Goal: Information Seeking & Learning: Learn about a topic

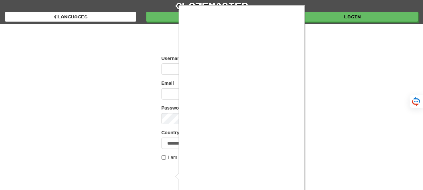
scroll to position [7, 0]
click at [318, 96] on div at bounding box center [211, 95] width 423 height 190
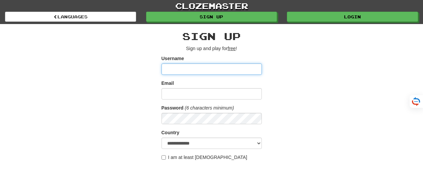
click at [205, 67] on input "Username" at bounding box center [211, 68] width 100 height 11
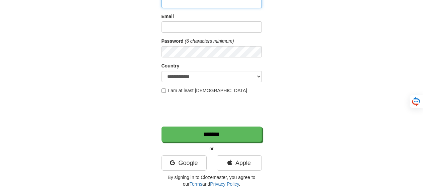
scroll to position [70, 0]
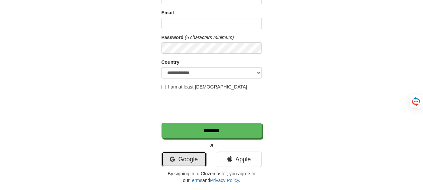
click at [186, 159] on link "Google" at bounding box center [183, 159] width 45 height 15
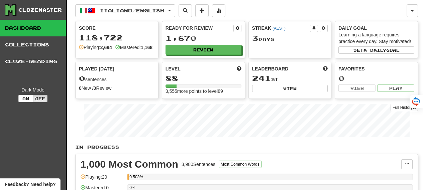
click at [48, 25] on link "Dashboard" at bounding box center [33, 28] width 66 height 17
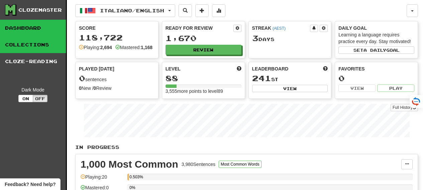
click at [42, 47] on link "Collections" at bounding box center [33, 44] width 66 height 17
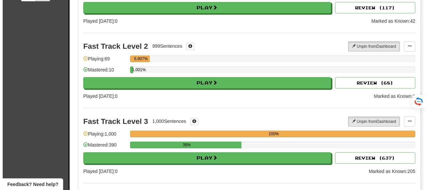
scroll to position [102, 0]
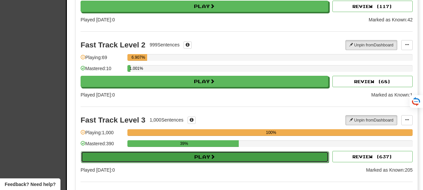
click at [186, 156] on button "Play" at bounding box center [205, 156] width 248 height 11
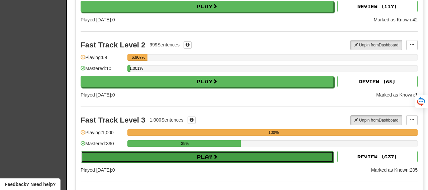
select select "**"
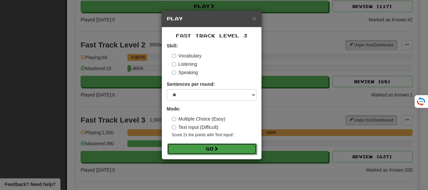
click at [189, 150] on button "Go" at bounding box center [212, 148] width 90 height 11
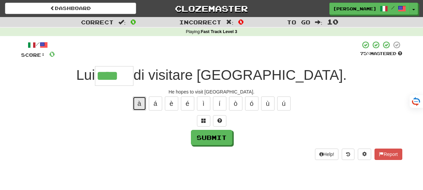
click at [142, 103] on button "à" at bounding box center [139, 104] width 13 height 14
click at [223, 120] on button at bounding box center [219, 120] width 13 height 11
type input "*****"
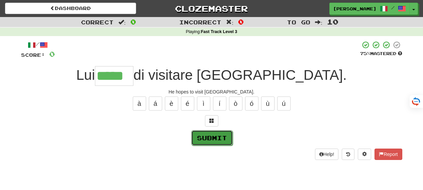
click at [220, 136] on button "Submit" at bounding box center [211, 137] width 41 height 15
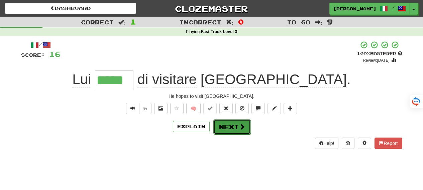
click at [238, 126] on button "Next" at bounding box center [231, 126] width 37 height 15
